Goal: Task Accomplishment & Management: Manage account settings

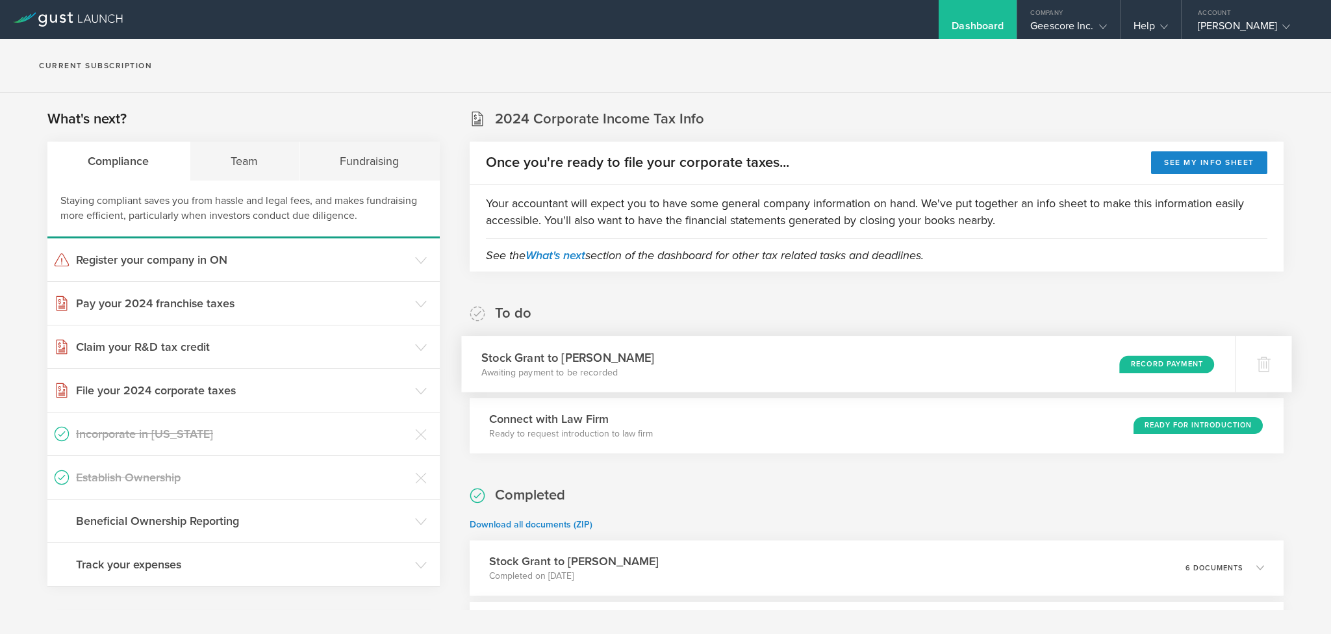
click at [1160, 363] on div "Record Payment" at bounding box center [1166, 364] width 95 height 18
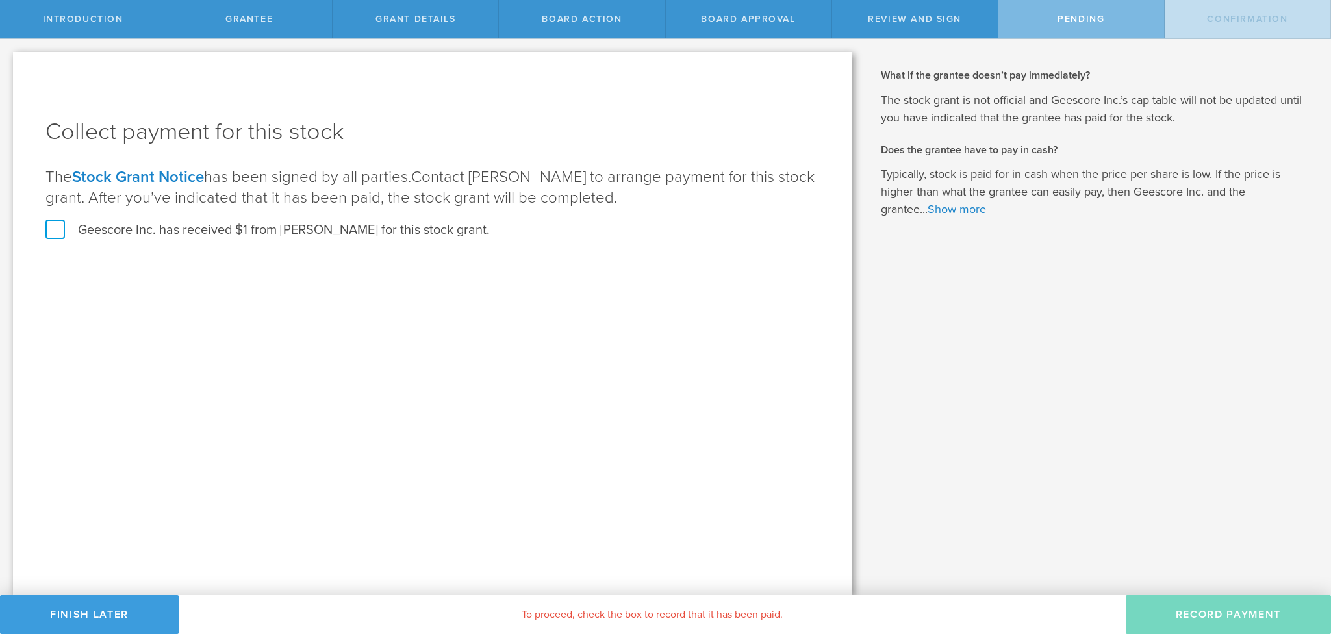
click at [55, 228] on label "Geescore Inc. has received $1 from [PERSON_NAME] for this stock grant." at bounding box center [267, 230] width 444 height 17
click at [0, 0] on input "Geescore Inc. has received $1 from [PERSON_NAME] for this stock grant." at bounding box center [0, 0] width 0 height 0
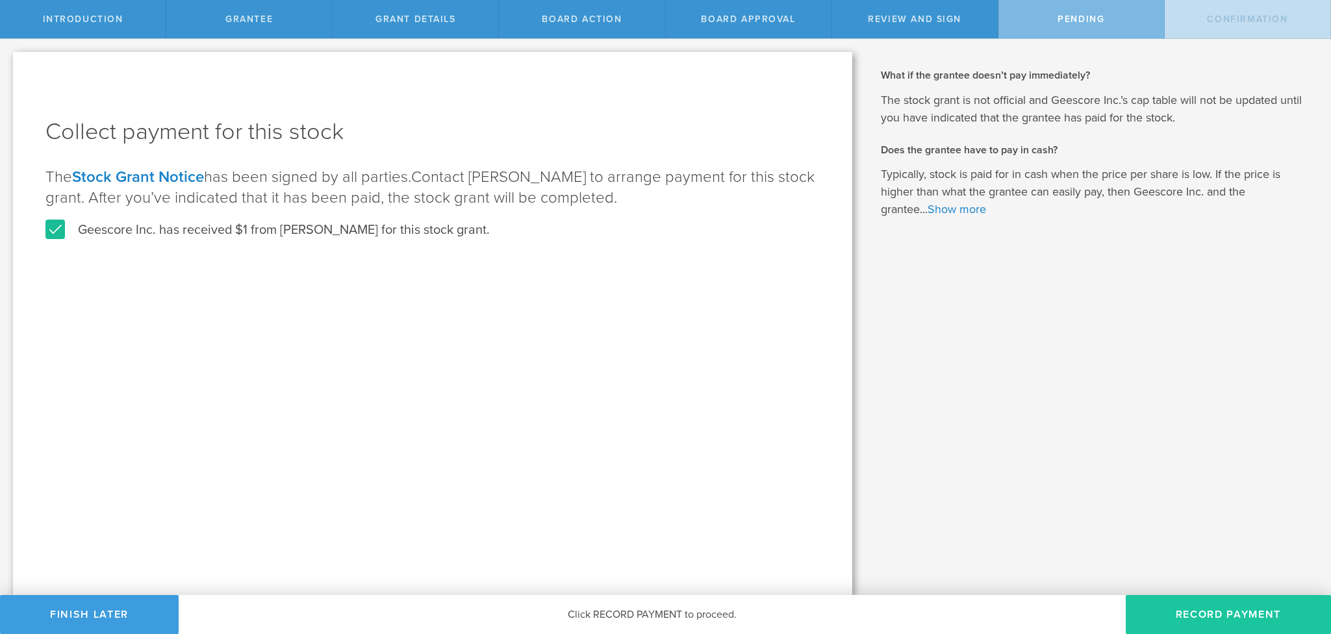
click at [1214, 610] on button "Record Payment" at bounding box center [1228, 614] width 205 height 39
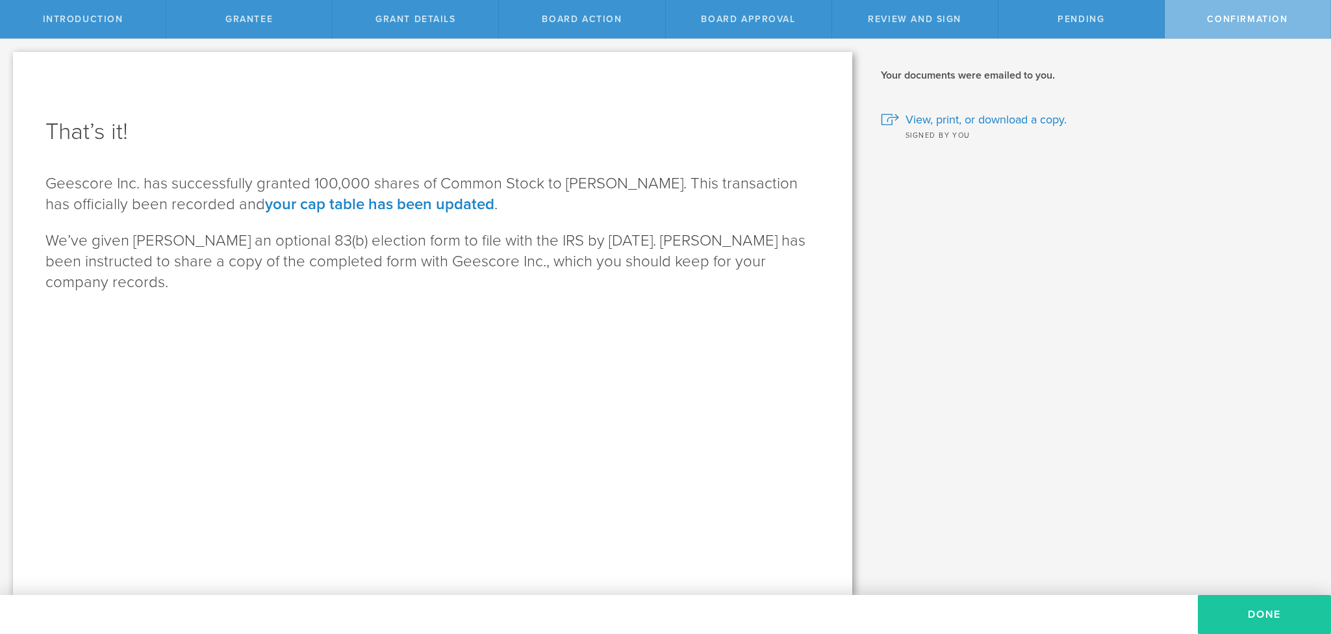
click at [1265, 609] on button "Done" at bounding box center [1264, 614] width 133 height 39
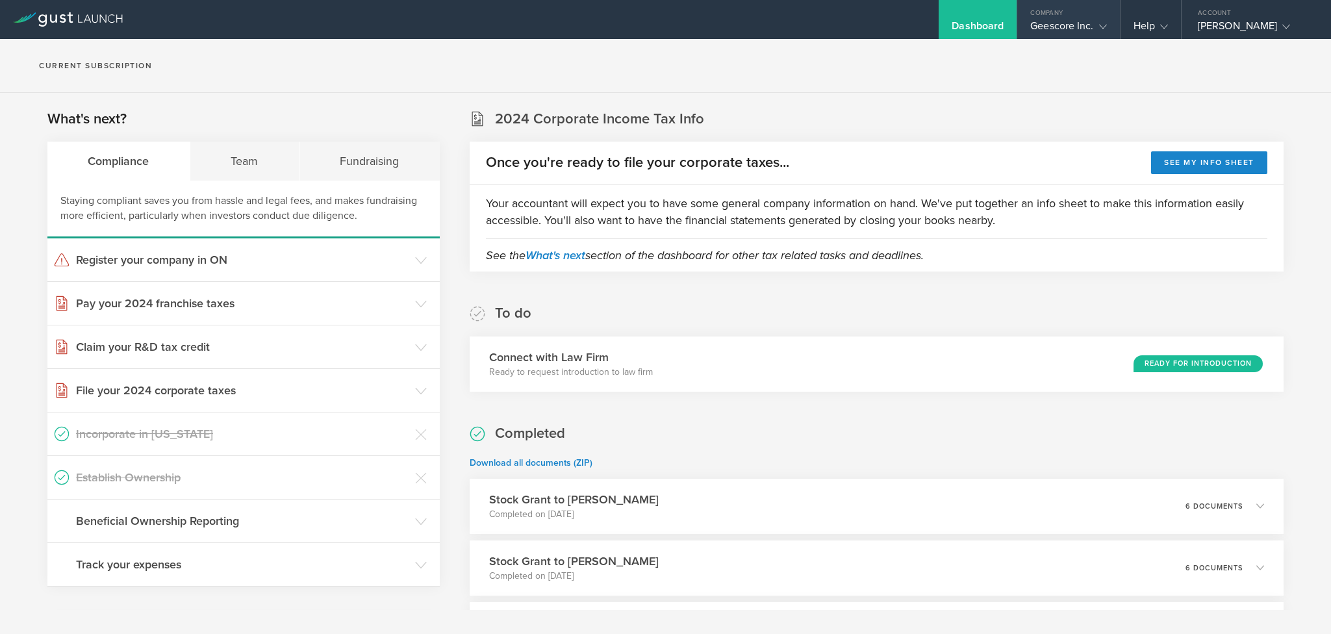
click at [1103, 21] on gust-icon at bounding box center [1100, 25] width 13 height 13
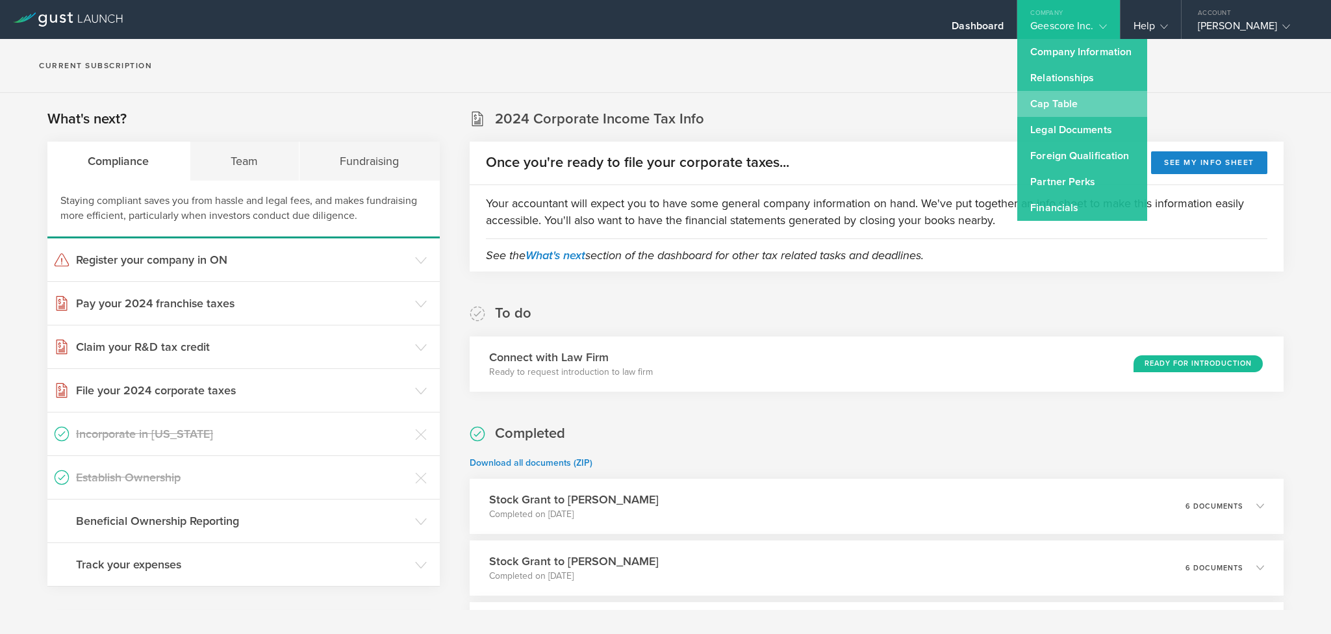
click at [1034, 106] on link "Cap Table" at bounding box center [1082, 104] width 130 height 26
